Goal: Information Seeking & Learning: Learn about a topic

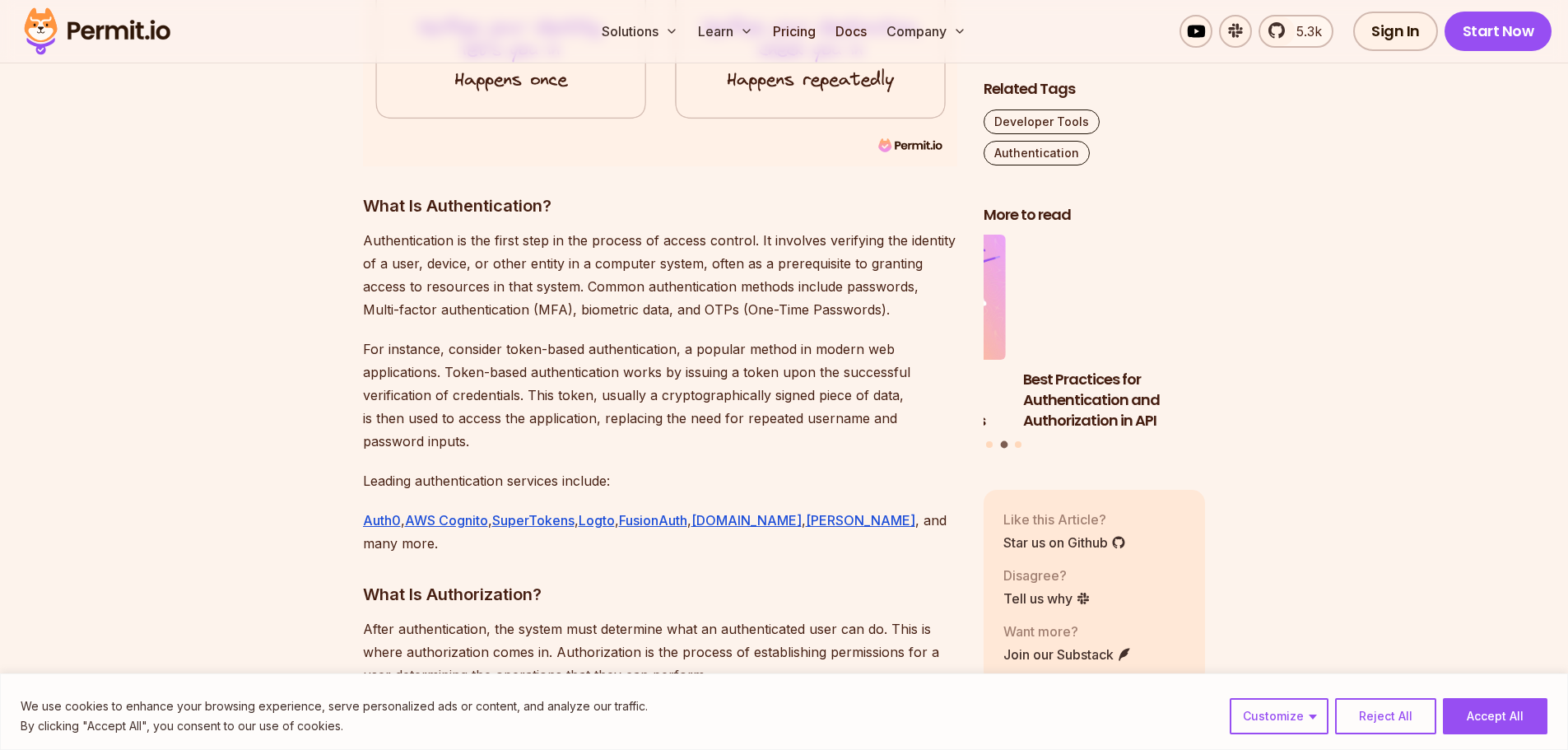
scroll to position [1893, 0]
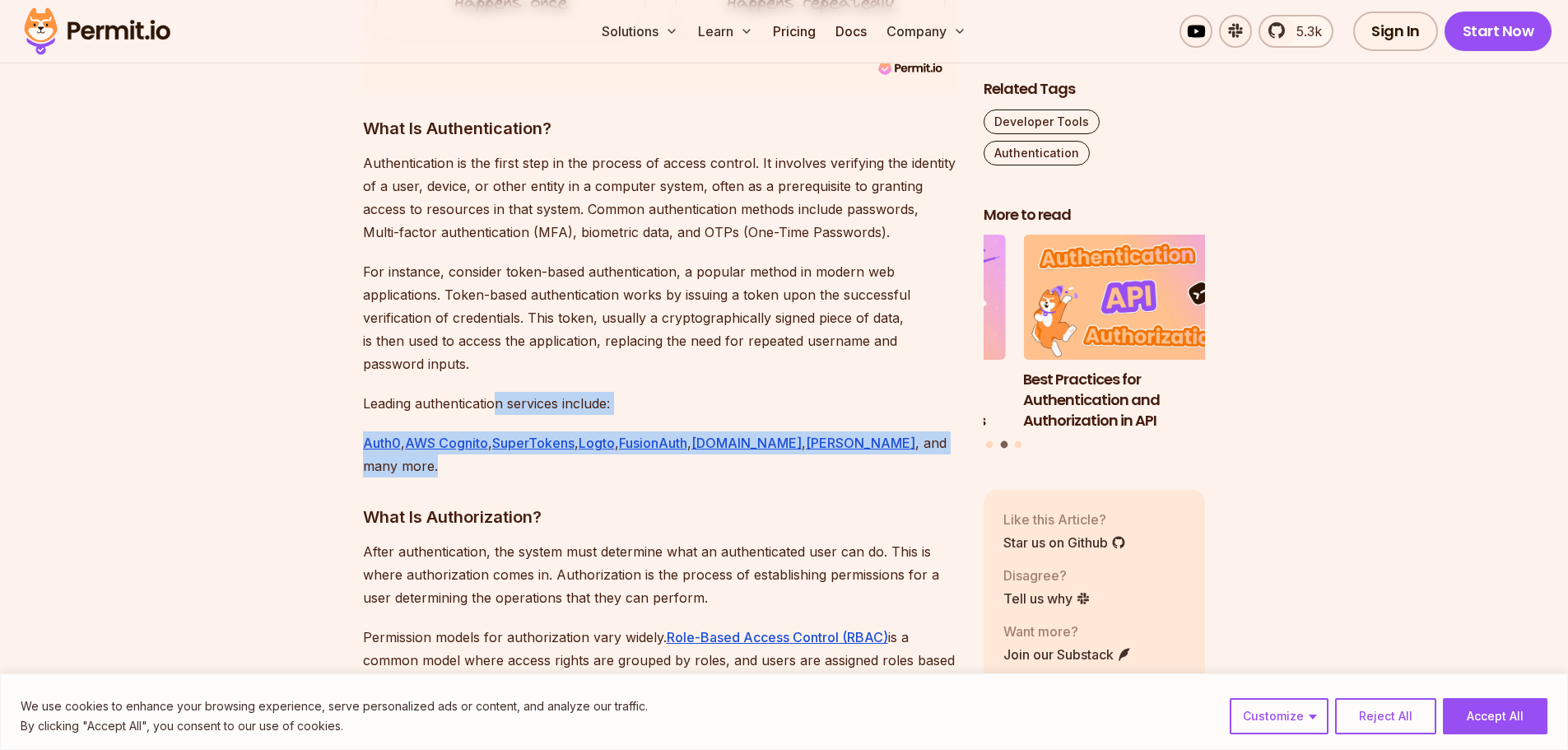
drag, startPoint x: 531, startPoint y: 375, endPoint x: 936, endPoint y: 410, distance: 406.5
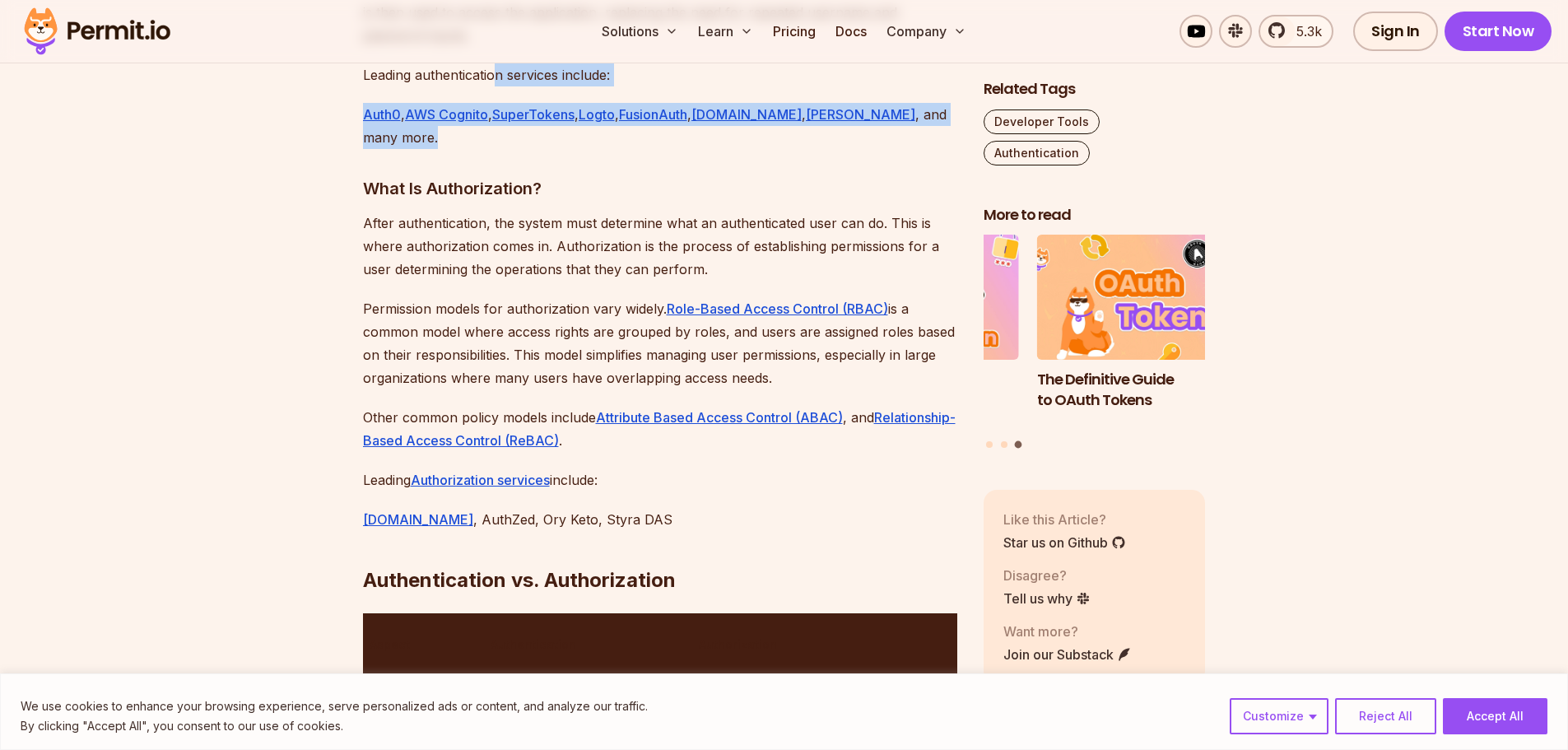
scroll to position [2222, 0]
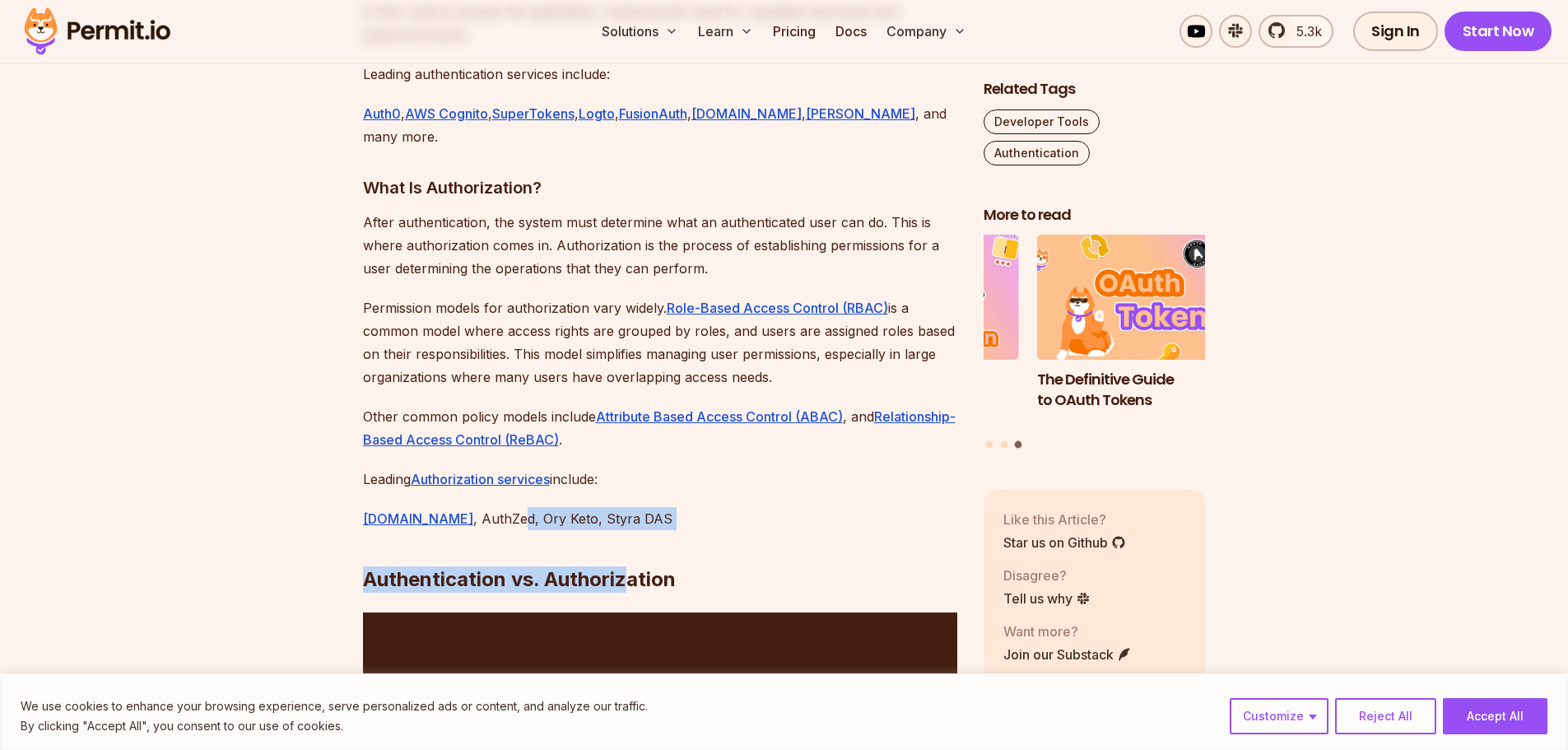
drag, startPoint x: 468, startPoint y: 474, endPoint x: 630, endPoint y: 471, distance: 162.0
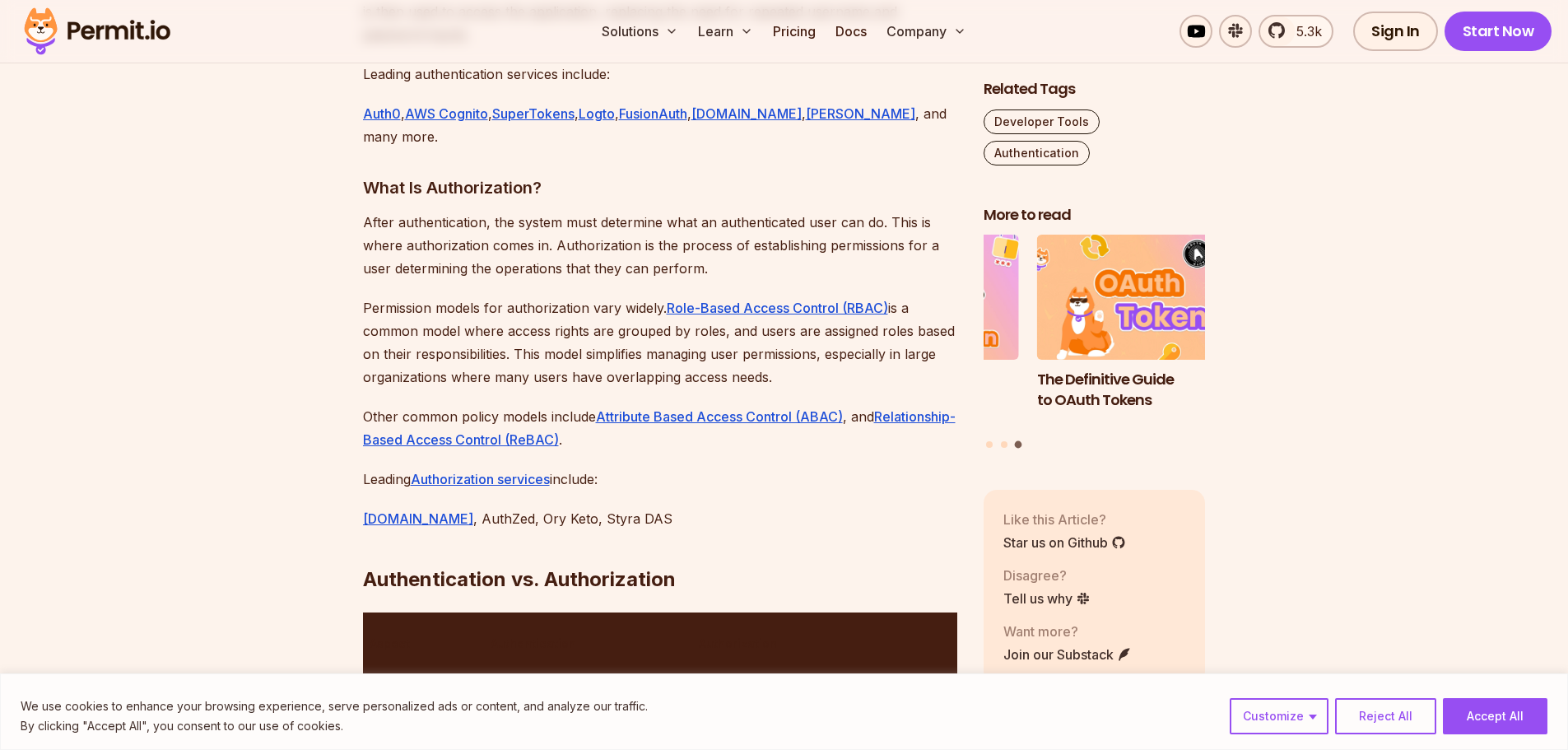
click at [635, 500] on h2 "Authentication vs. Authorization" at bounding box center [660, 546] width 595 height 92
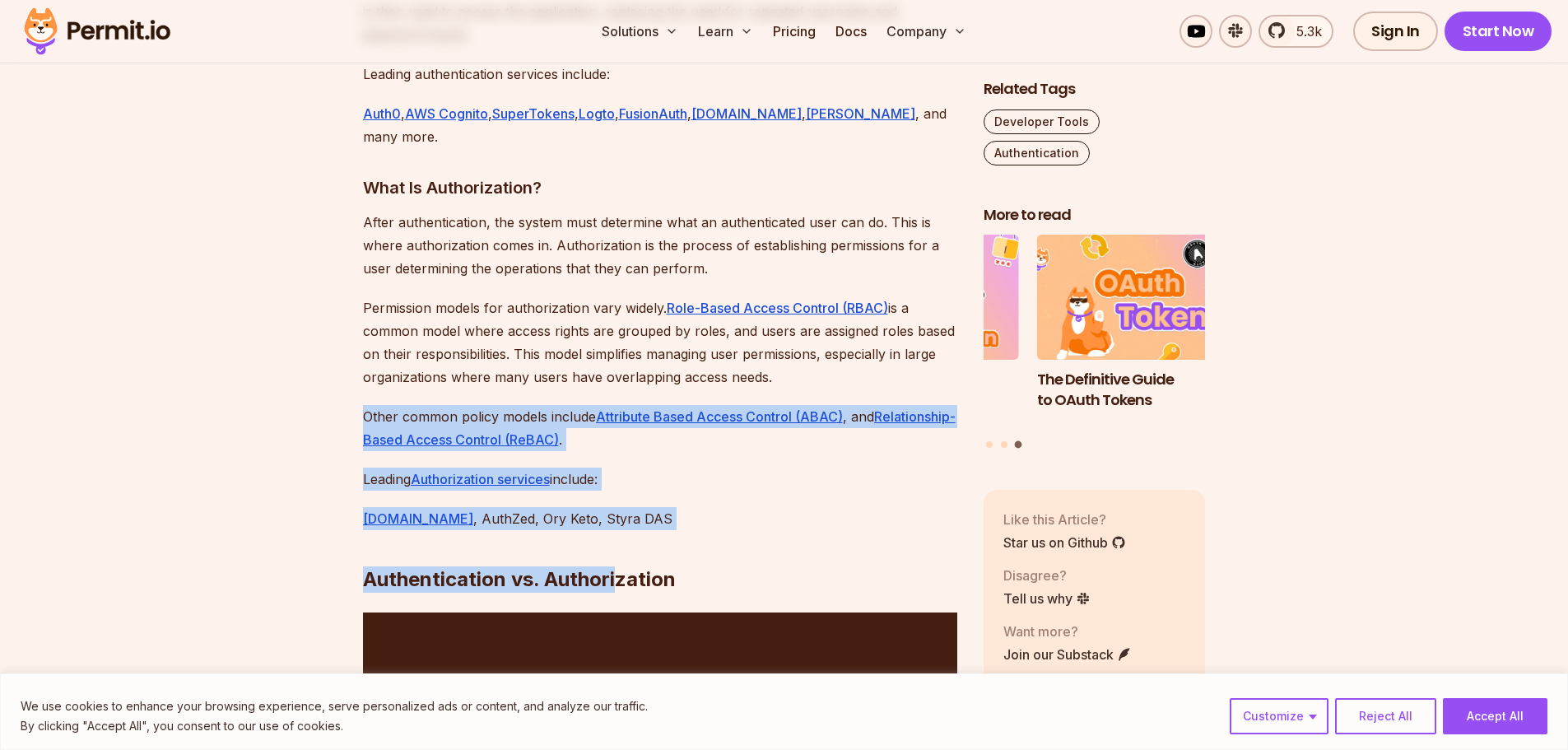
drag, startPoint x: 616, startPoint y: 466, endPoint x: 361, endPoint y: 376, distance: 270.4
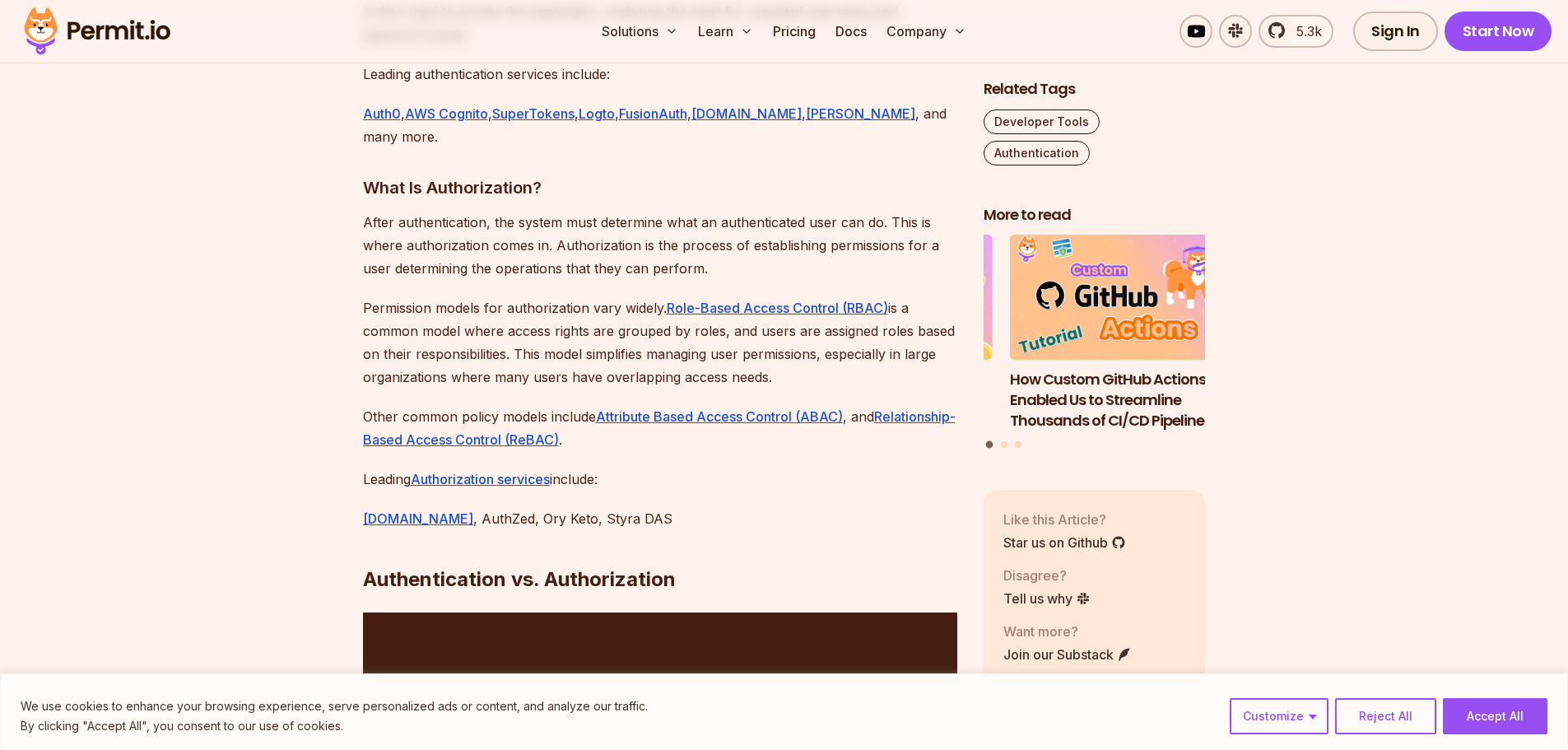
drag, startPoint x: 520, startPoint y: 286, endPoint x: 776, endPoint y: 326, distance: 259.1
click at [776, 326] on p "Permission models for authorization vary widely. Role-Based Access Control (RBA…" at bounding box center [660, 342] width 595 height 92
click at [777, 326] on p "Permission models for authorization vary widely. Role-Based Access Control (RBA…" at bounding box center [660, 342] width 595 height 92
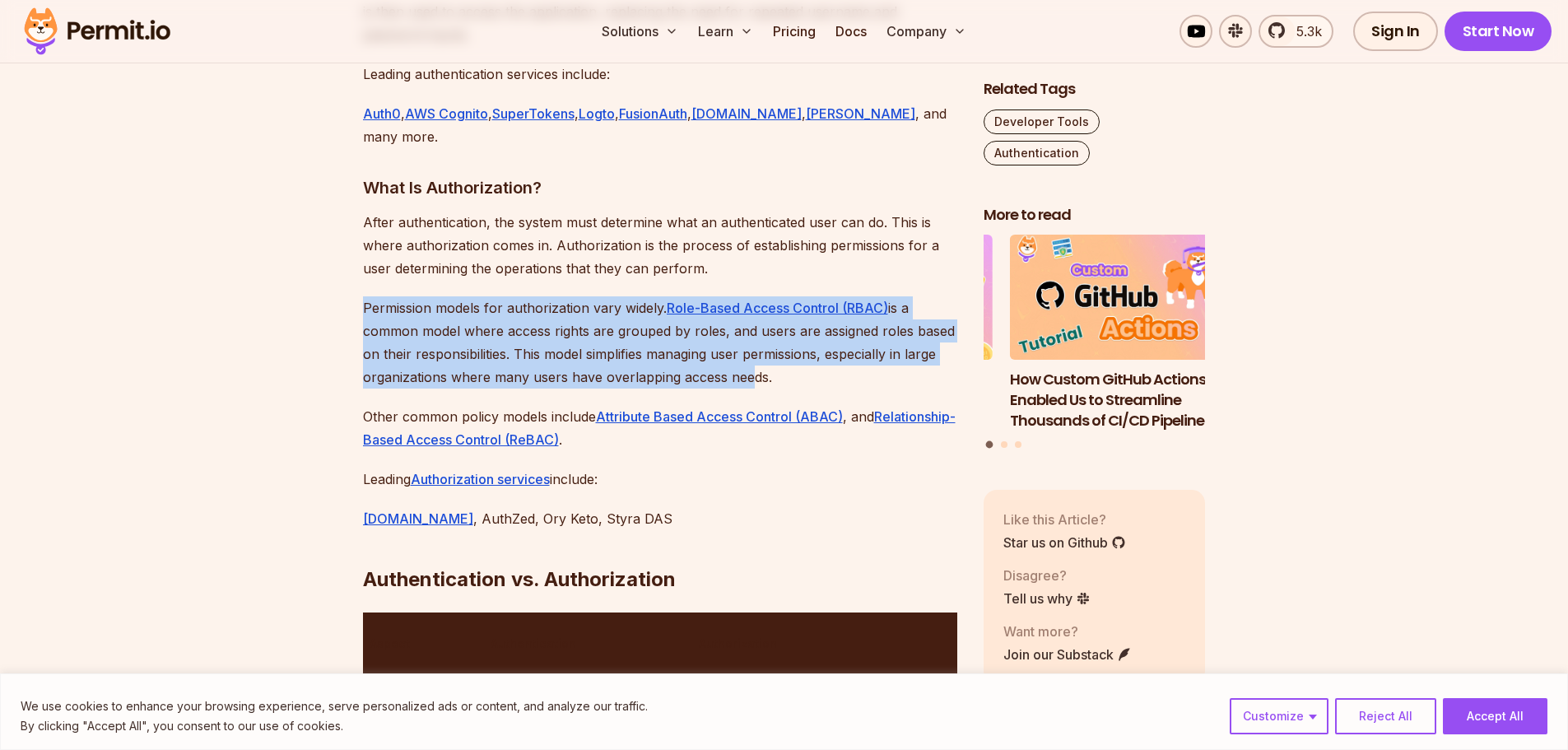
drag, startPoint x: 746, startPoint y: 332, endPoint x: 345, endPoint y: 266, distance: 406.4
click at [566, 296] on p "Permission models for authorization vary widely. Role-Based Access Control (RBA…" at bounding box center [660, 342] width 595 height 92
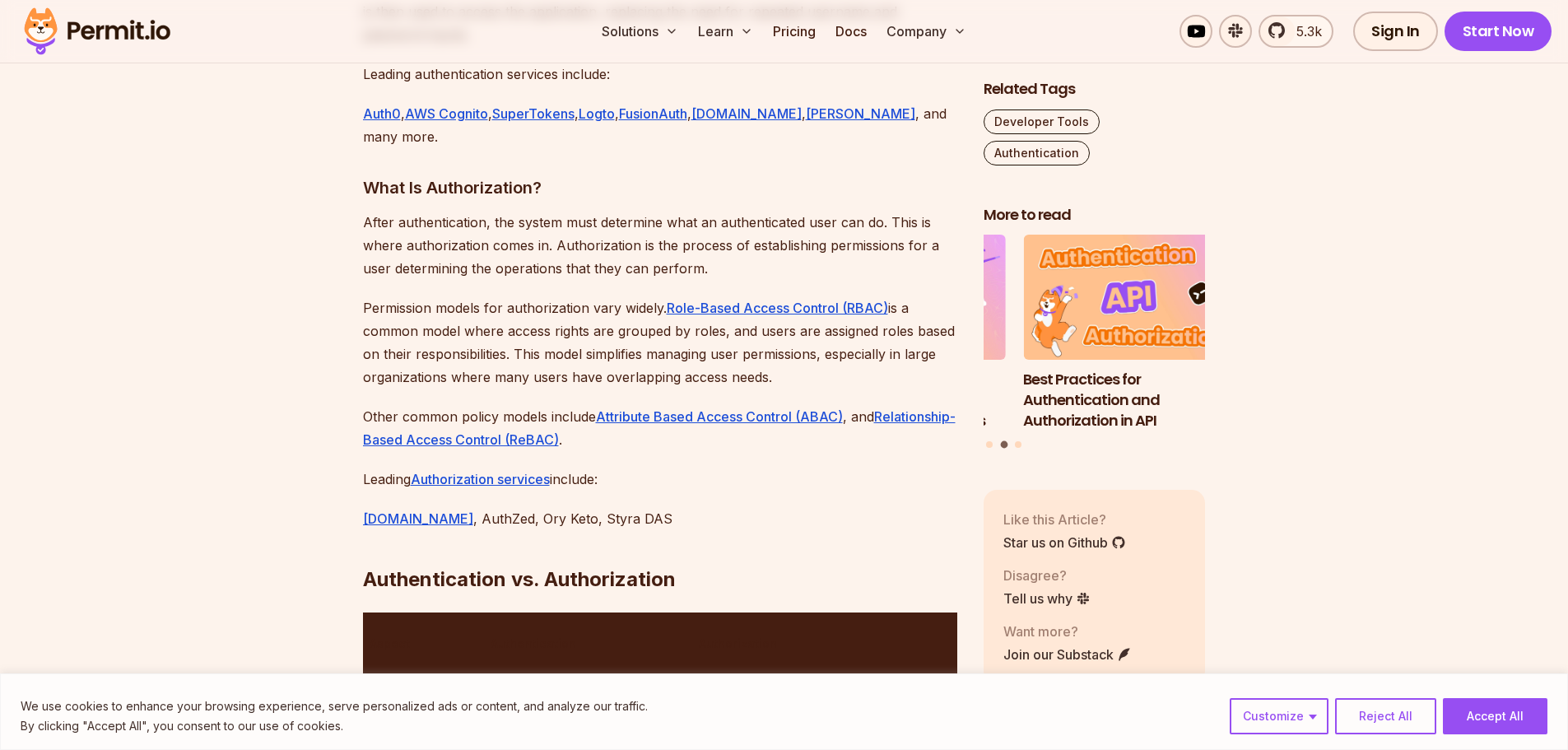
drag, startPoint x: 530, startPoint y: 286, endPoint x: 802, endPoint y: 324, distance: 274.6
click at [802, 324] on p "Permission models for authorization vary widely. Role-Based Access Control (RBA…" at bounding box center [660, 342] width 595 height 92
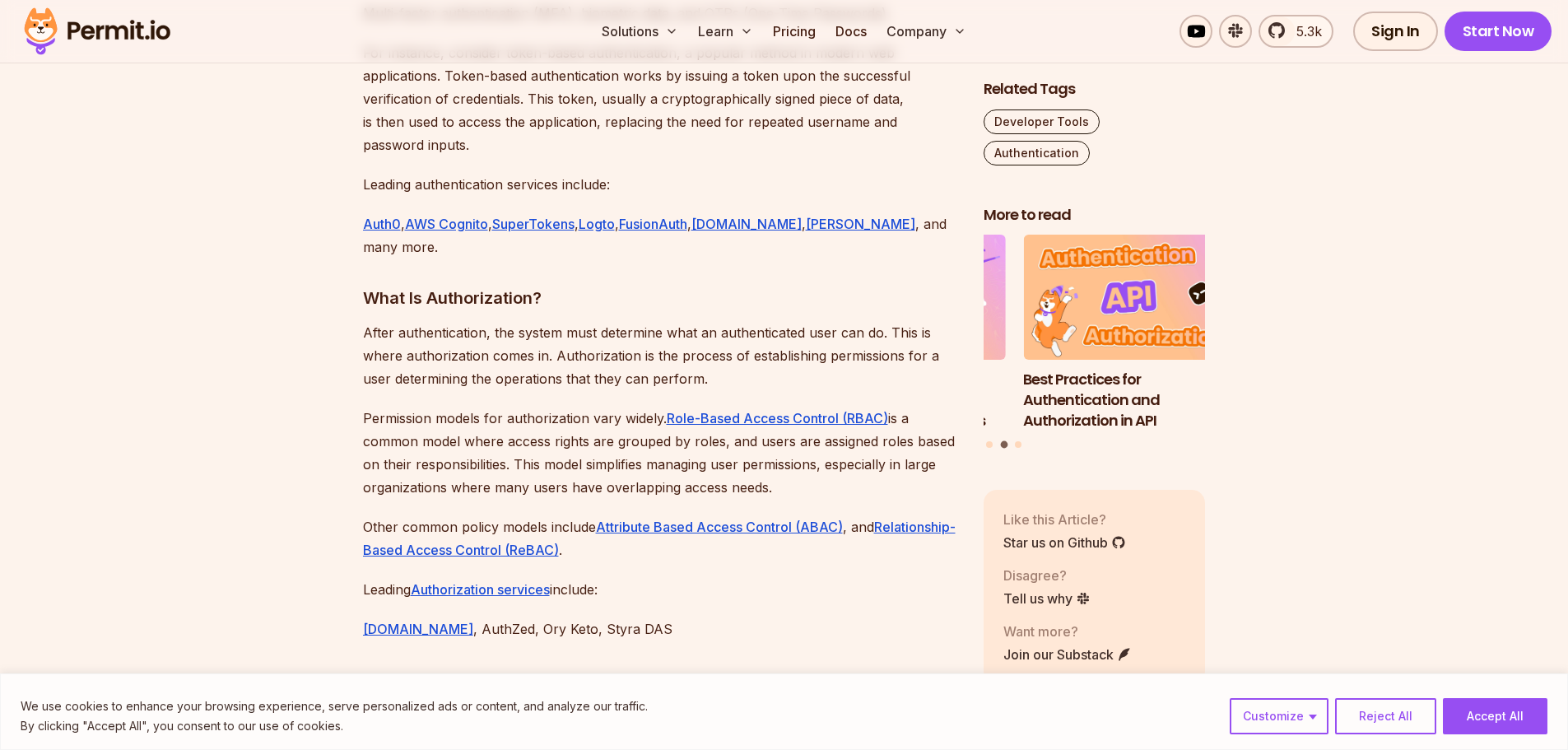
scroll to position [2139, 0]
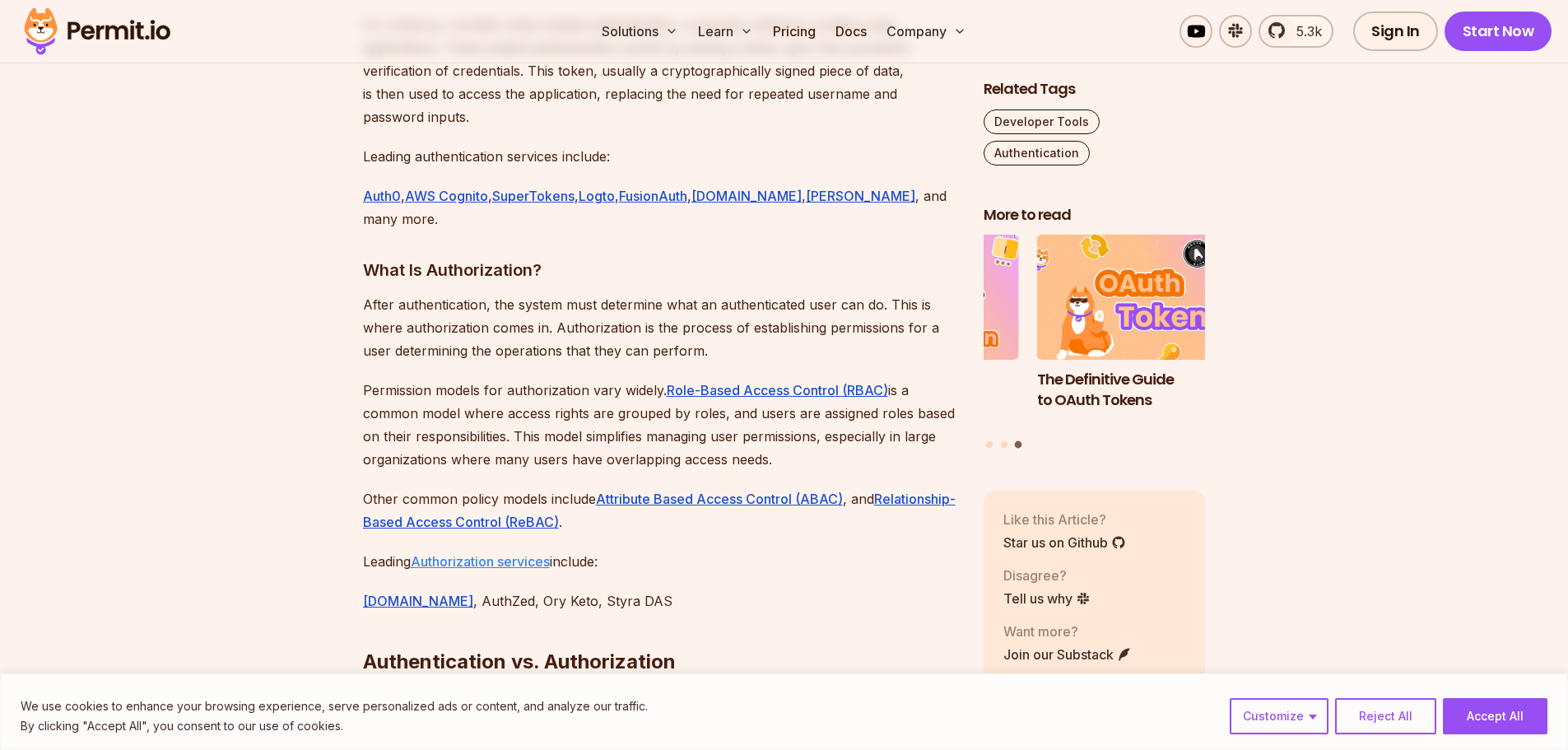
click at [457, 553] on link "Authorization services" at bounding box center [480, 561] width 139 height 17
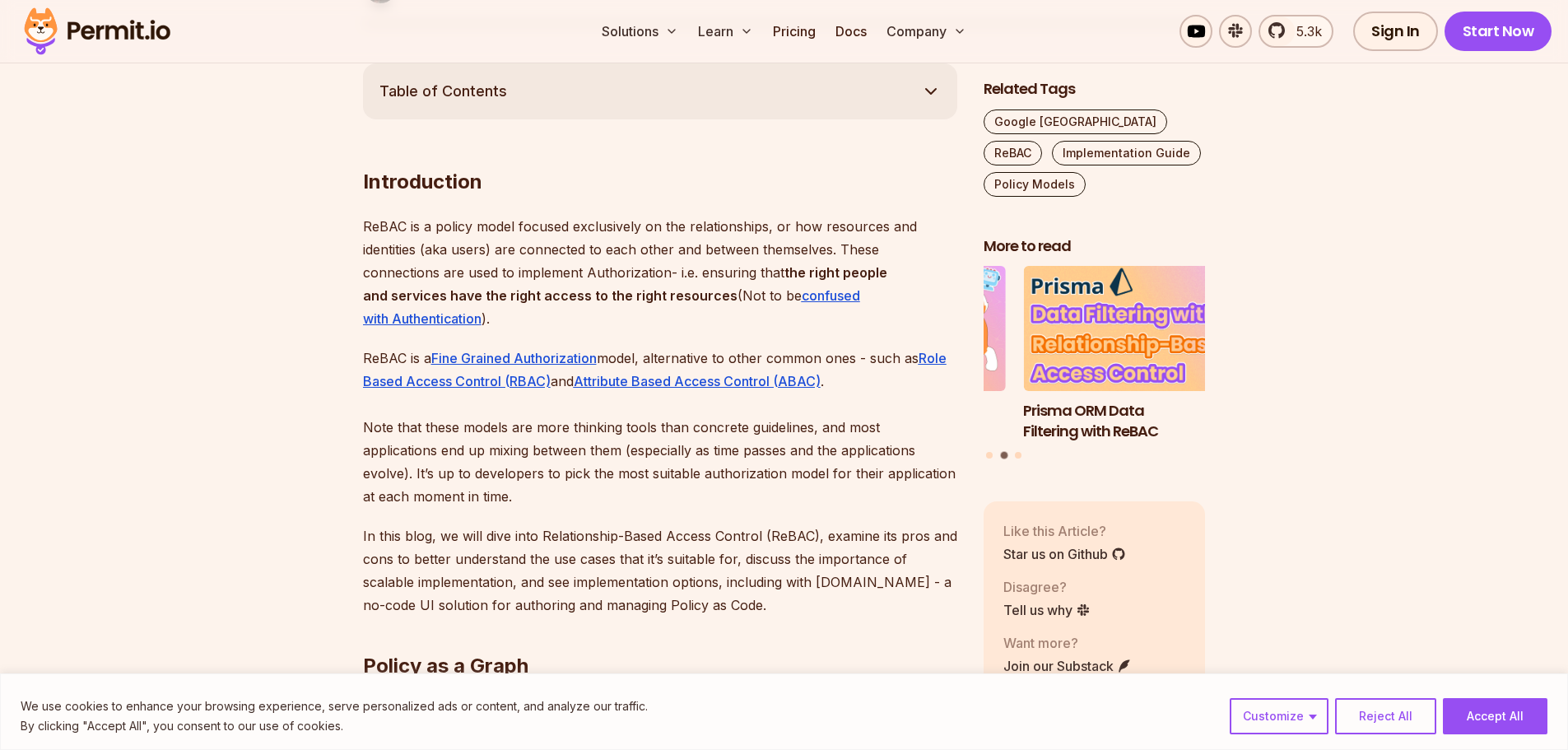
scroll to position [905, 0]
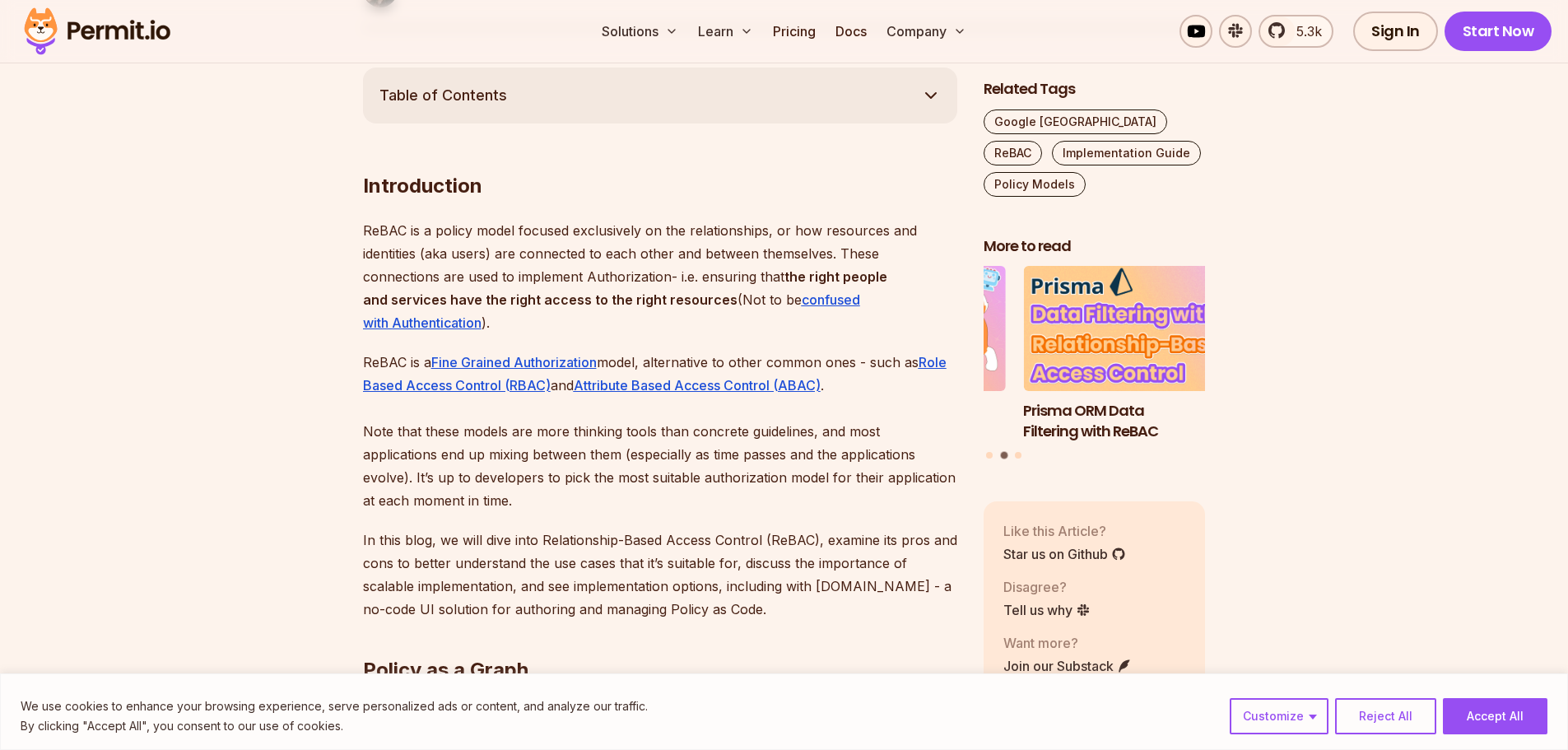
drag, startPoint x: 520, startPoint y: 230, endPoint x: 563, endPoint y: 321, distance: 100.6
click at [563, 321] on p "ReBAC is a policy model focused exclusively on the relationships, or how resour…" at bounding box center [660, 276] width 595 height 115
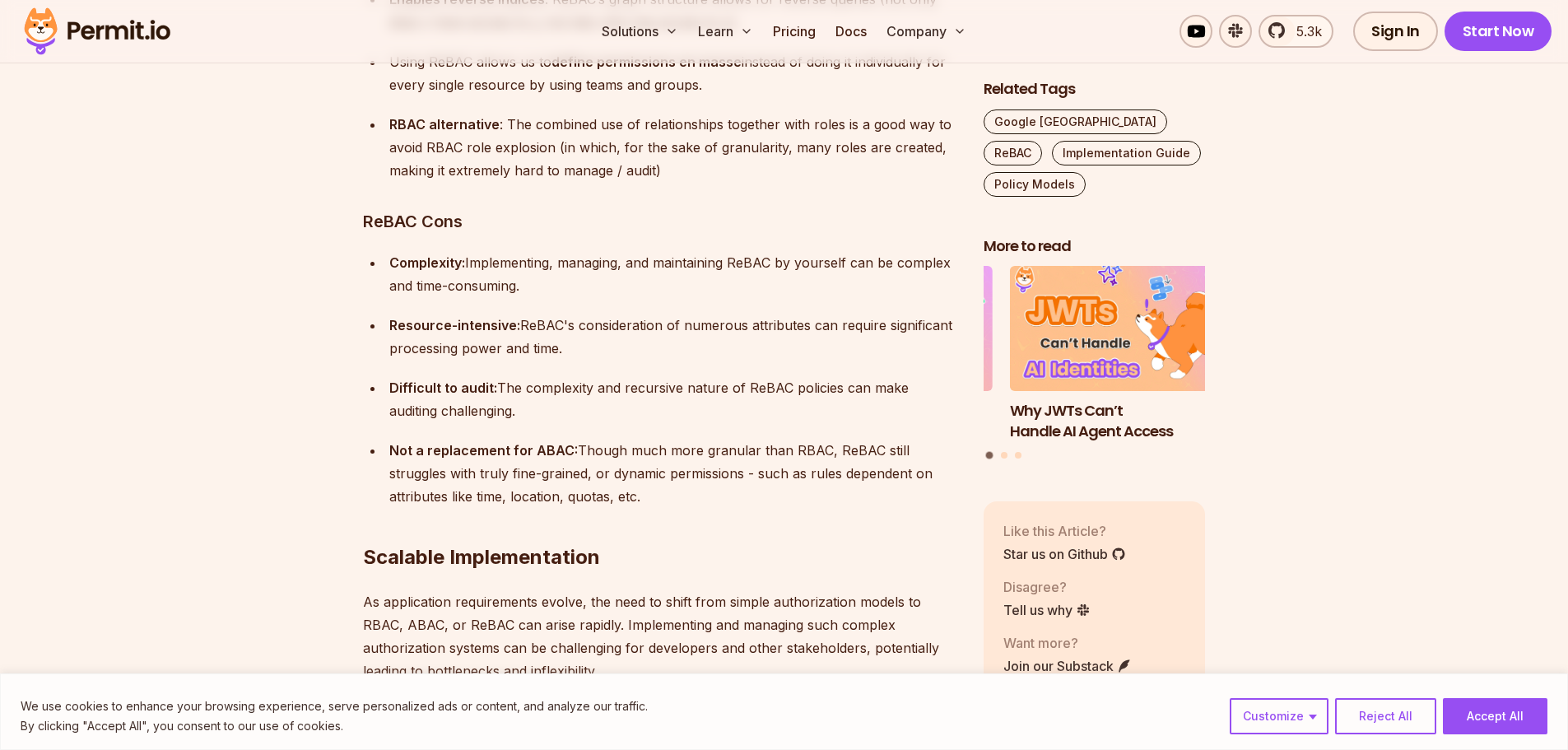
scroll to position [12342, 0]
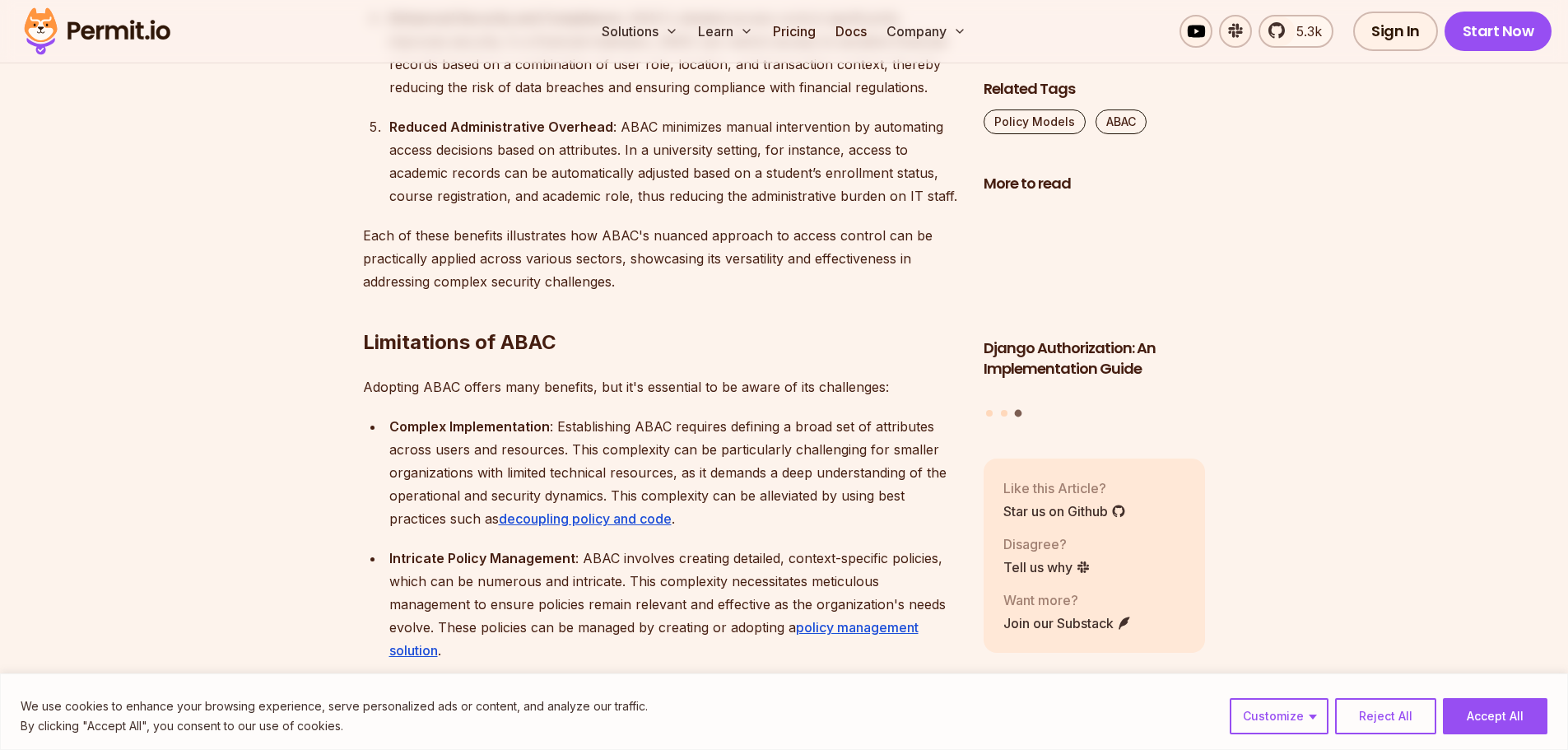
scroll to position [3785, 0]
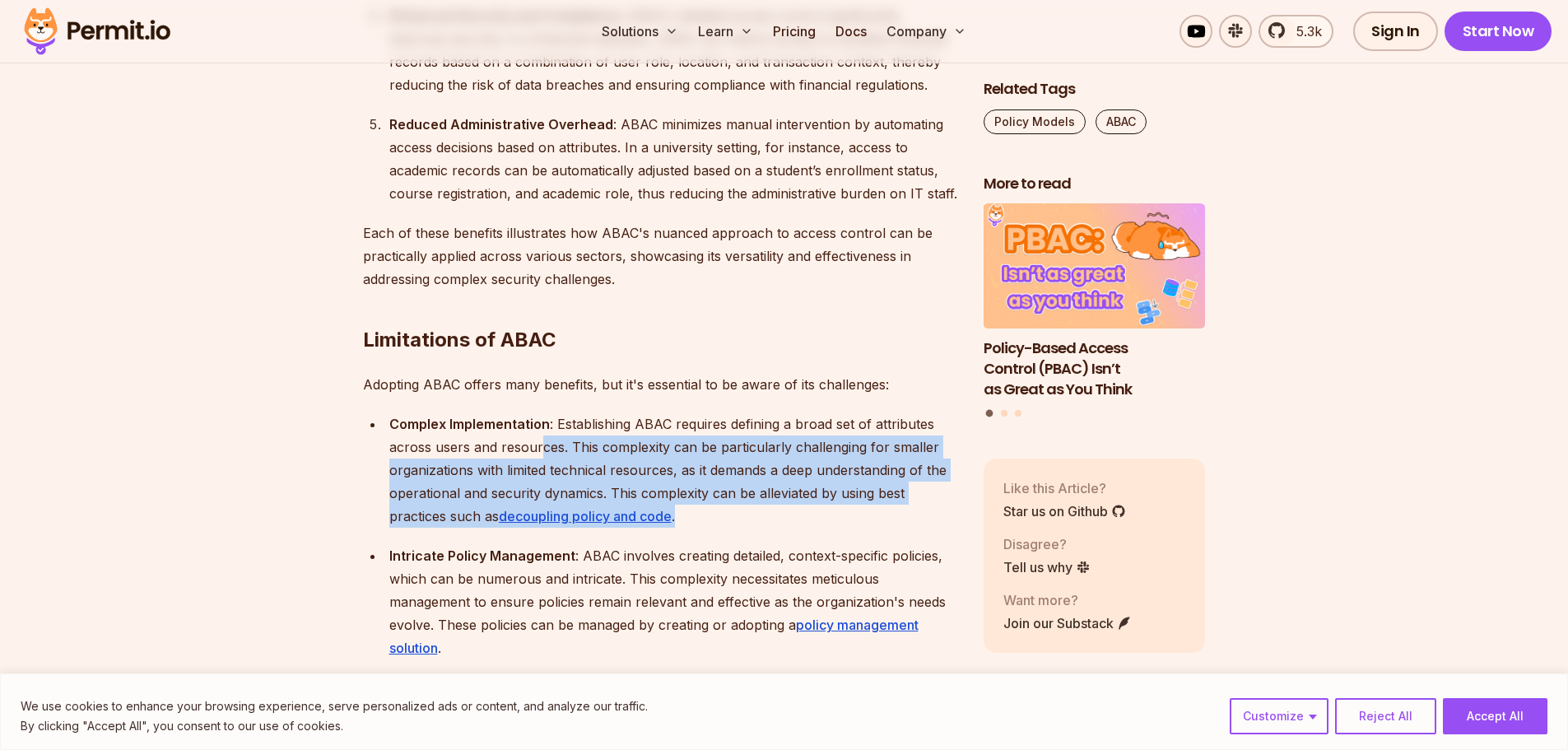
drag, startPoint x: 539, startPoint y: 425, endPoint x: 697, endPoint y: 491, distance: 171.2
click at [697, 491] on div "Complex Implementation : Establishing ABAC requires defining a broad set of att…" at bounding box center [674, 469] width 568 height 115
click at [734, 485] on div "Complex Implementation : Establishing ABAC requires defining a broad set of att…" at bounding box center [674, 469] width 568 height 115
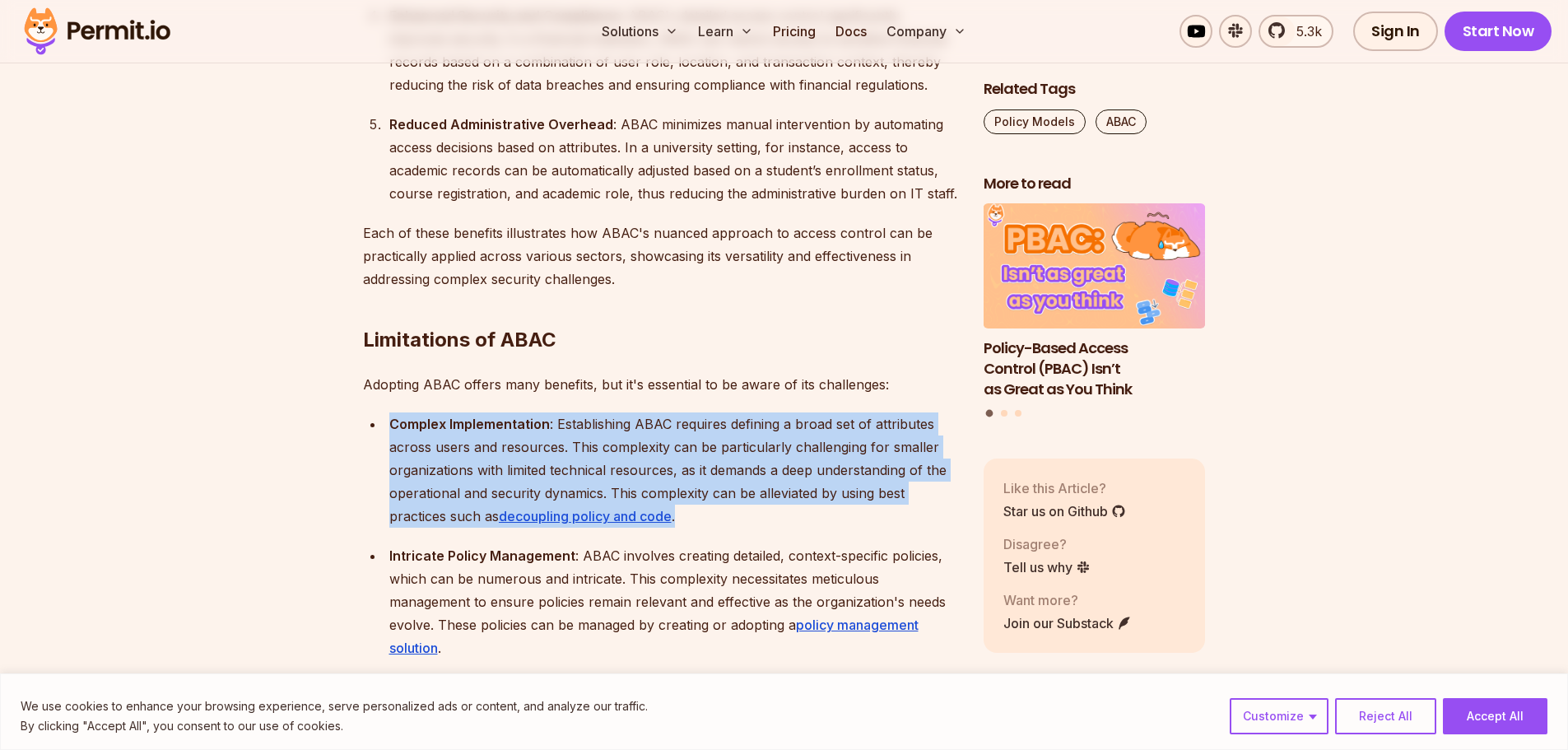
drag, startPoint x: 726, startPoint y: 485, endPoint x: 378, endPoint y: 393, distance: 360.0
click at [378, 412] on ul "Complex Implementation : Establishing ABAC requires defining a broad set of att…" at bounding box center [660, 710] width 595 height 596
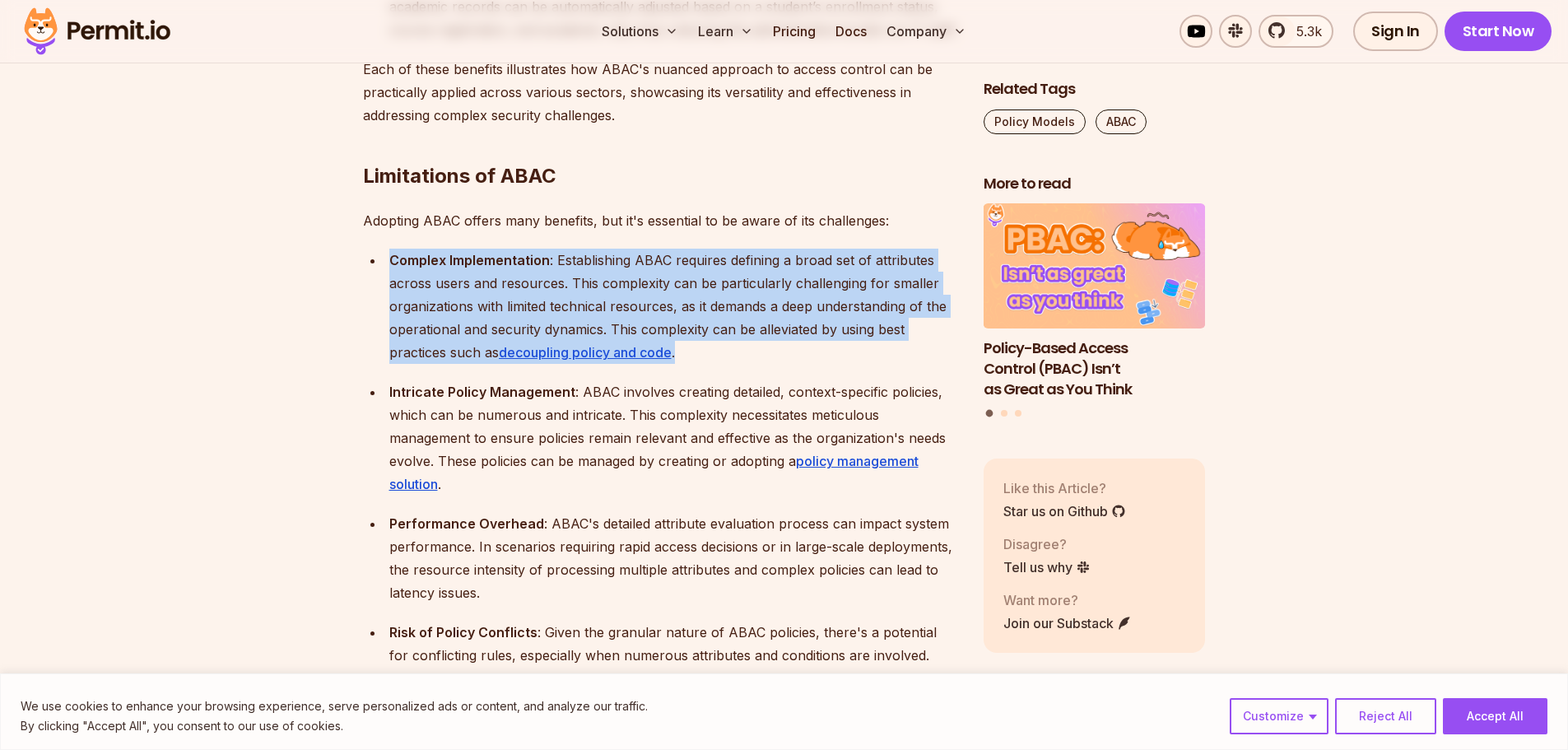
scroll to position [3950, 0]
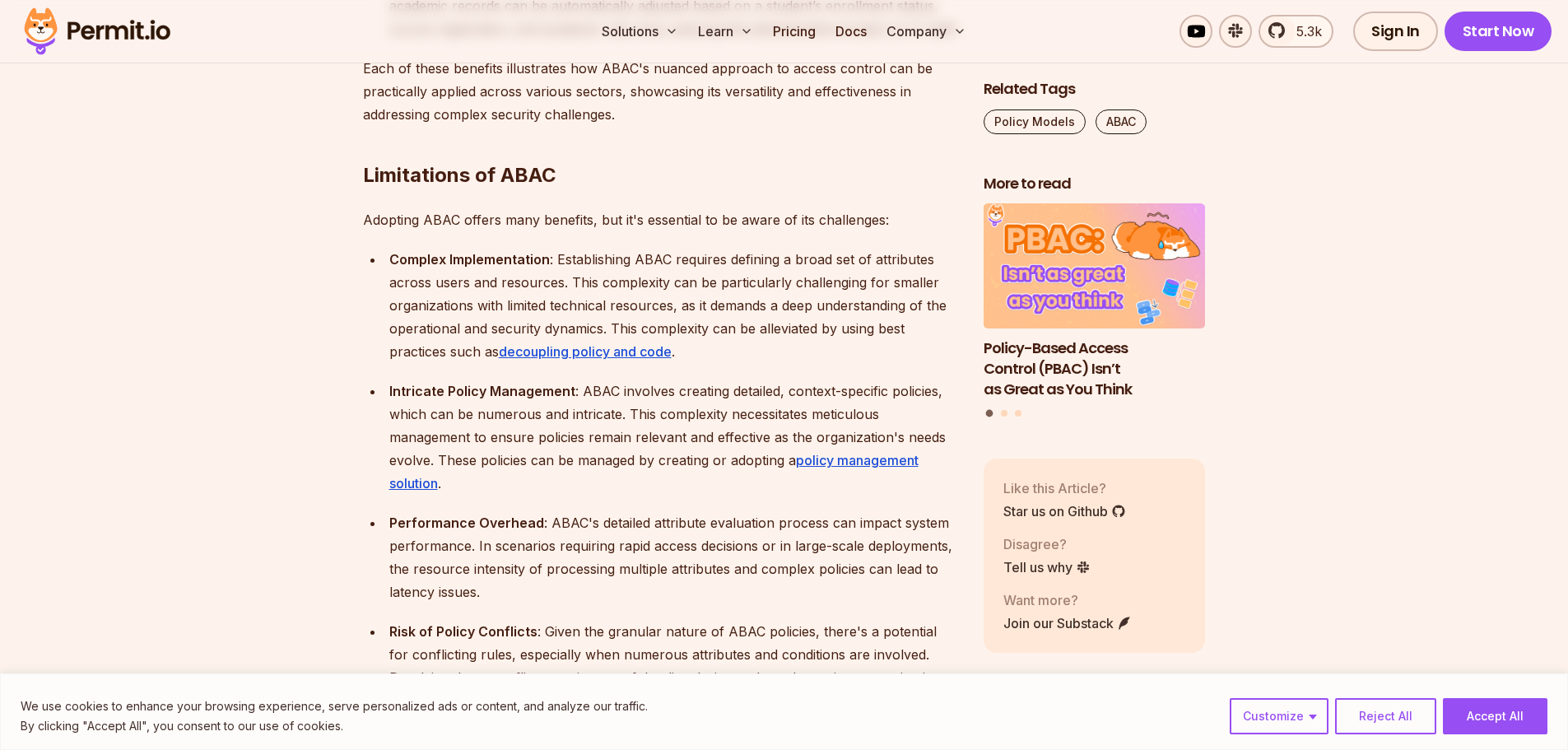
click at [282, 407] on section "Table of Contents Introduction When building an application, there is one cruci…" at bounding box center [784, 613] width 1568 height 7136
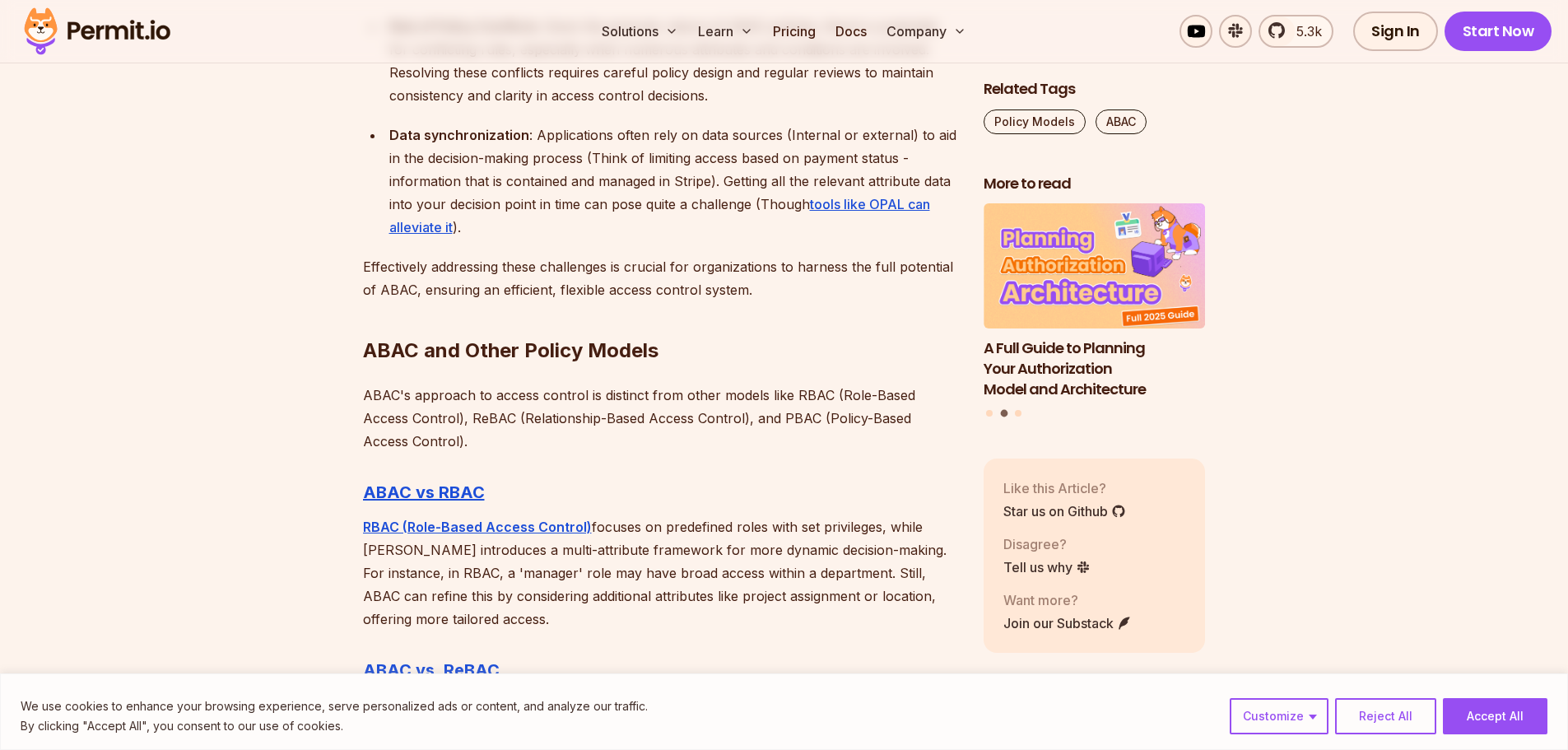
scroll to position [4690, 0]
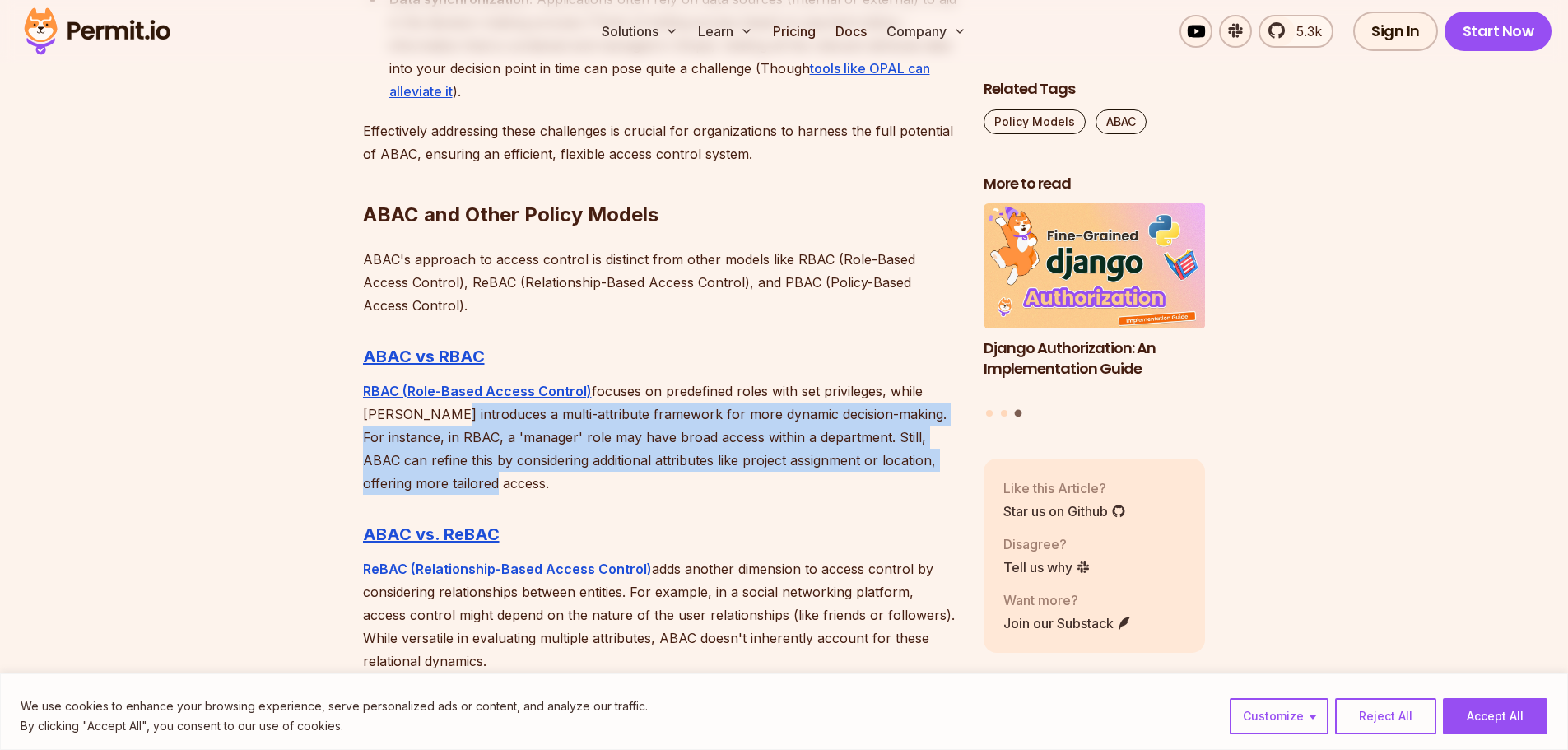
drag, startPoint x: 441, startPoint y: 395, endPoint x: 583, endPoint y: 461, distance: 156.6
click at [583, 461] on p "RBAC (Role-Based Access Control) focuses on predefined roles with set privilege…" at bounding box center [660, 437] width 595 height 115
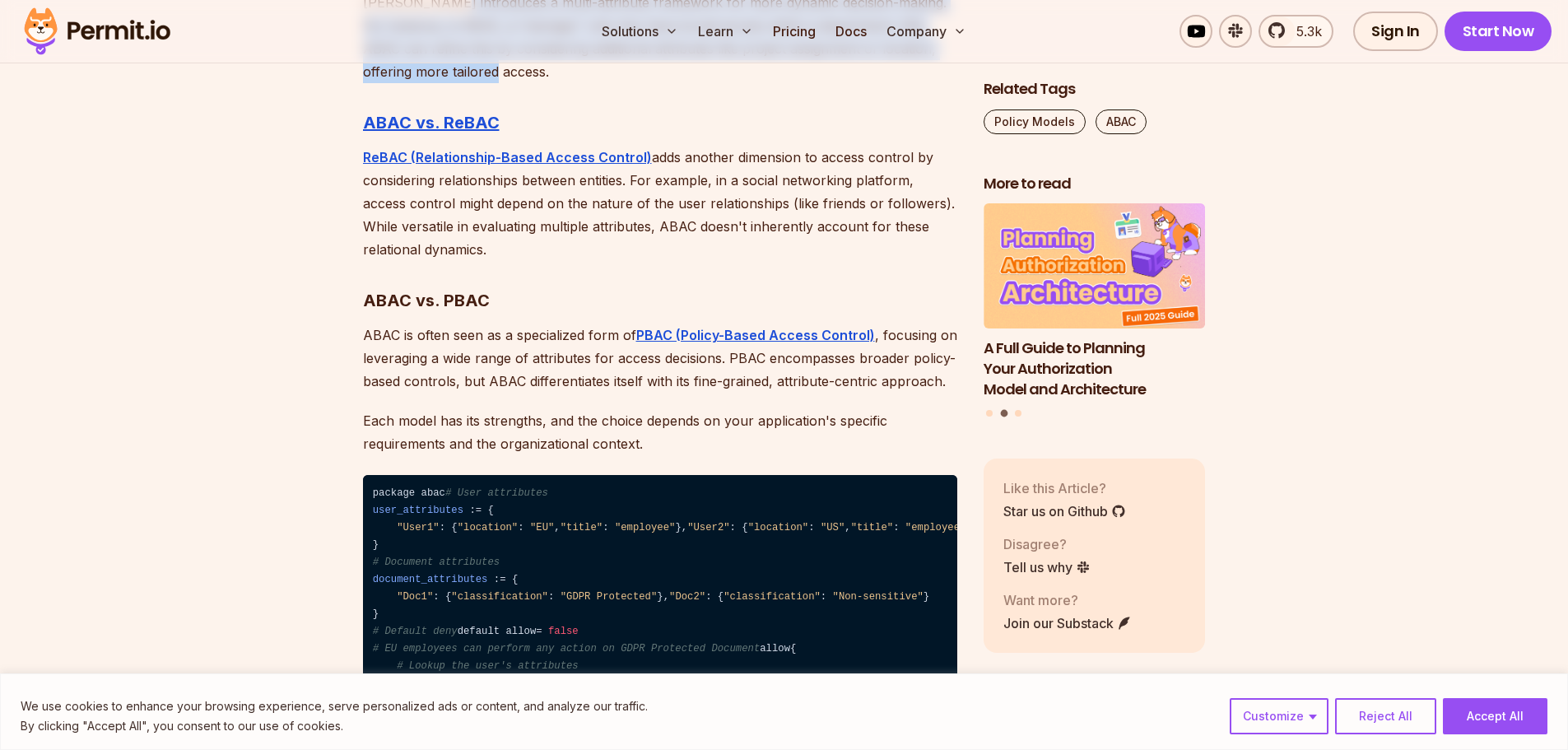
scroll to position [4608, 0]
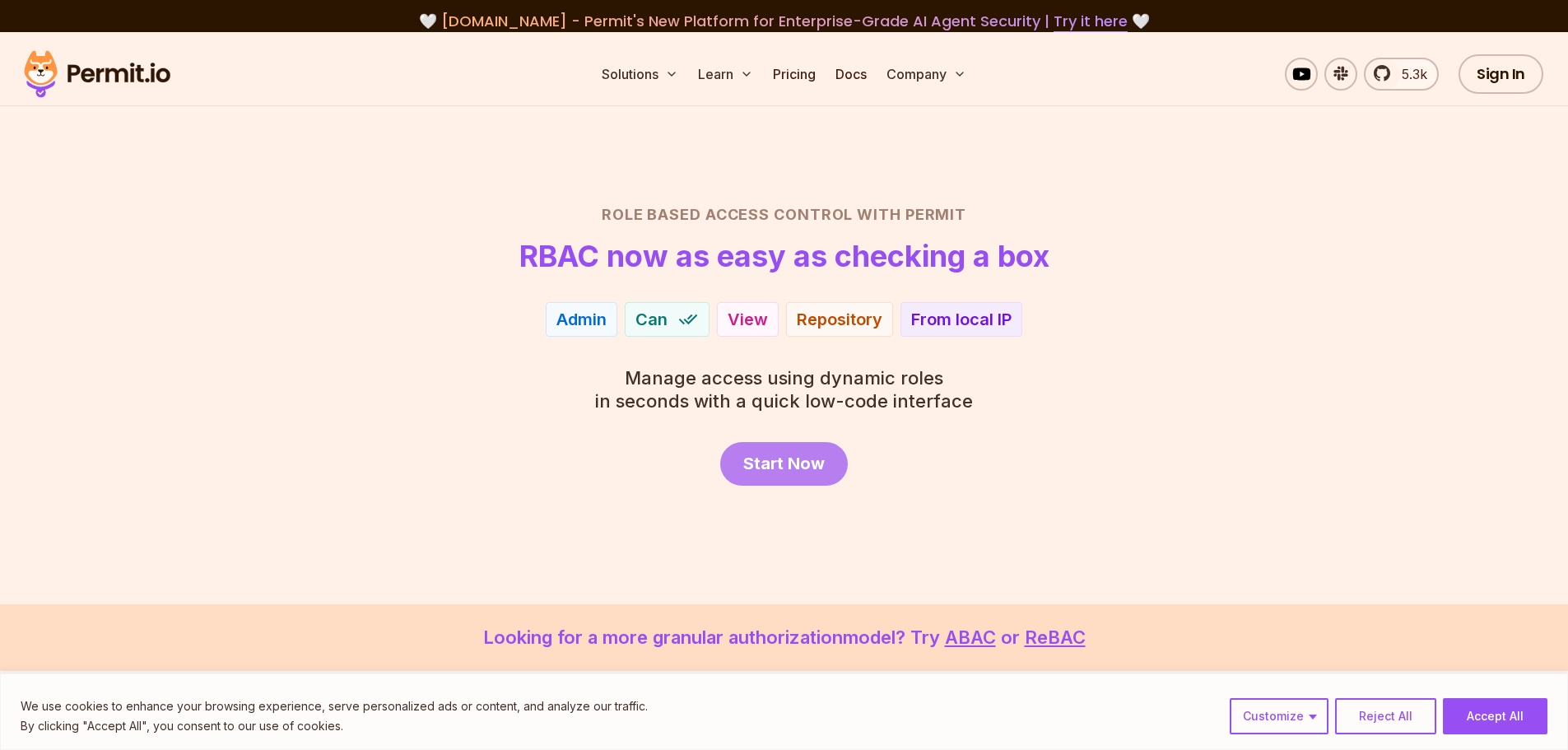
click at [769, 471] on span "Start Now" at bounding box center [784, 464] width 82 height 23
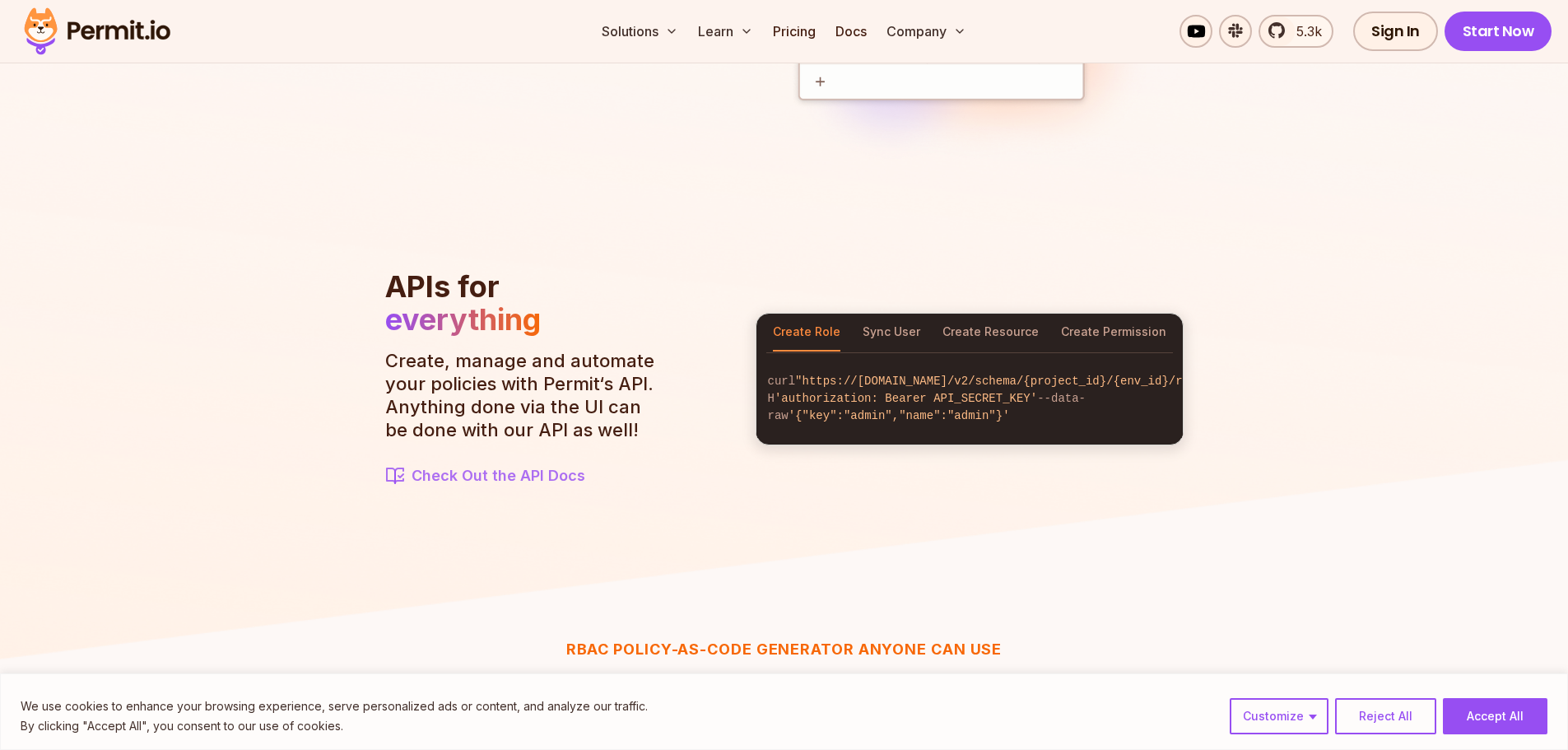
scroll to position [1974, 0]
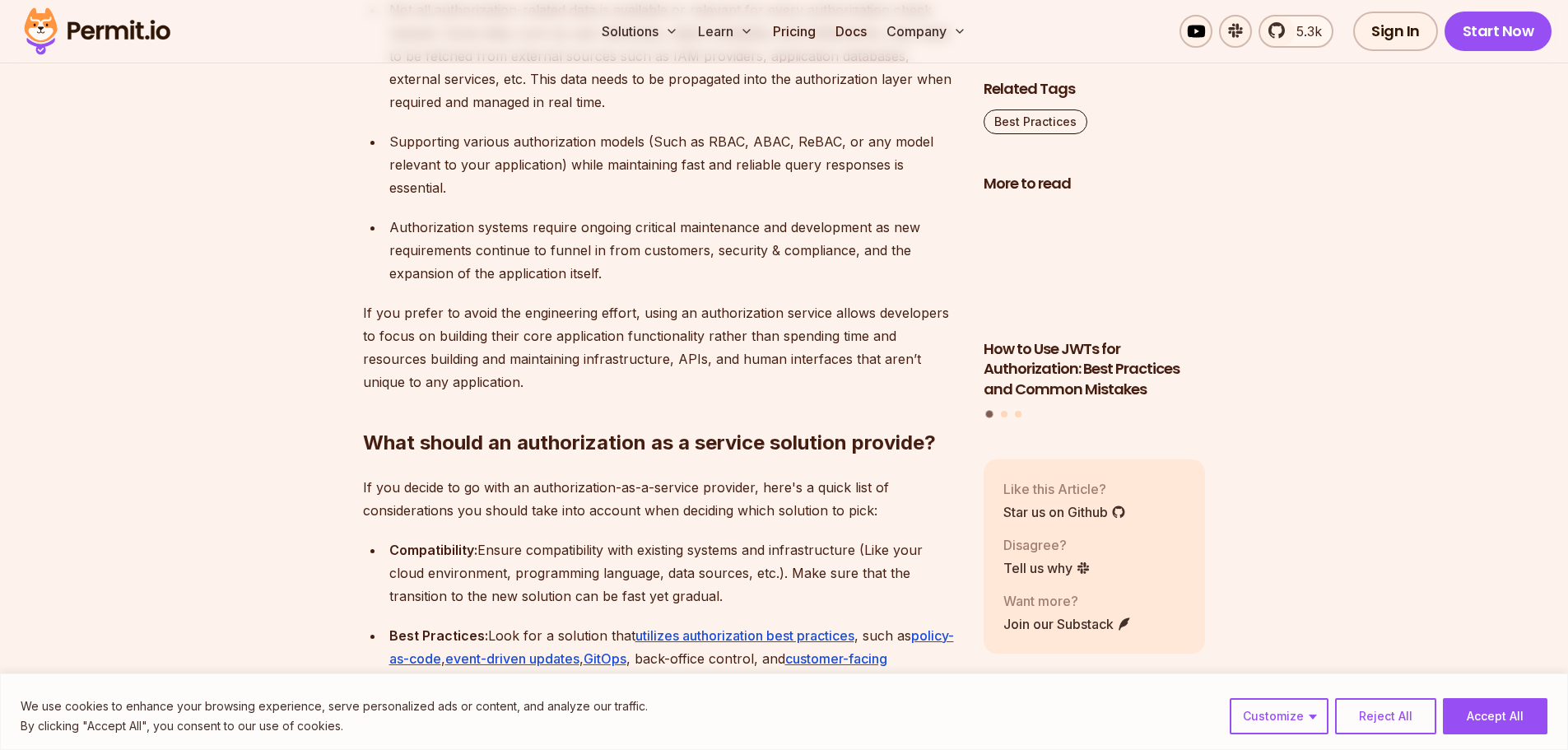
scroll to position [4361, 0]
